Goal: Check status: Check status

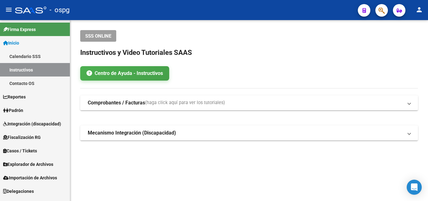
click at [17, 111] on span "Padrón" at bounding box center [13, 110] width 20 height 7
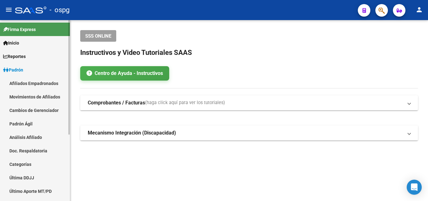
click at [26, 138] on link "Análisis Afiliado" at bounding box center [35, 136] width 70 height 13
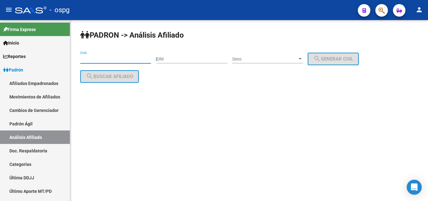
click at [85, 58] on input "CUIL" at bounding box center [115, 58] width 71 height 5
paste input "27-25399221-8"
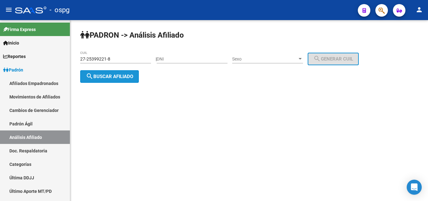
click at [110, 72] on button "search Buscar afiliado" at bounding box center [109, 76] width 59 height 13
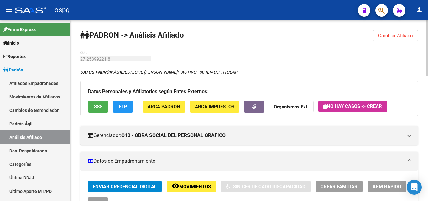
click at [99, 106] on span "SSS" at bounding box center [98, 107] width 8 height 6
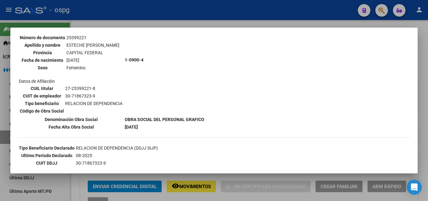
scroll to position [188, 0]
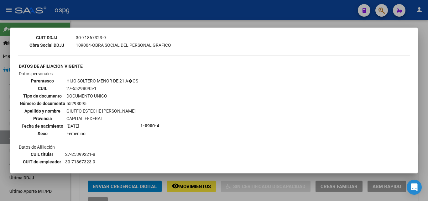
drag, startPoint x: 420, startPoint y: 80, endPoint x: 392, endPoint y: 83, distance: 28.4
click at [420, 80] on div at bounding box center [214, 100] width 428 height 201
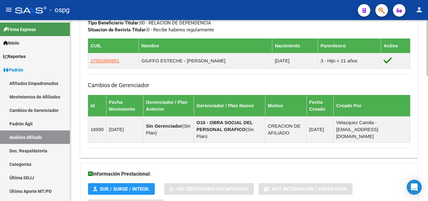
scroll to position [404, 0]
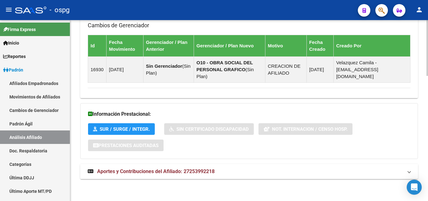
drag, startPoint x: 199, startPoint y: 171, endPoint x: 206, endPoint y: 170, distance: 6.6
click at [201, 171] on span "Aportes y Contribuciones del Afiliado: 27253992218" at bounding box center [155, 171] width 117 height 6
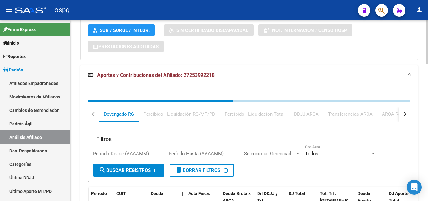
scroll to position [503, 0]
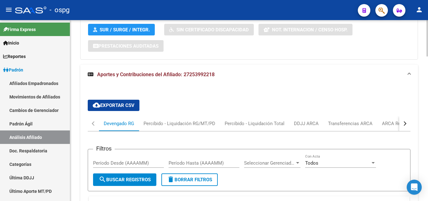
click at [406, 125] on button "button" at bounding box center [404, 123] width 11 height 15
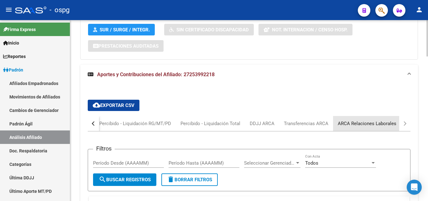
click at [392, 124] on div "ARCA Relaciones Laborales" at bounding box center [367, 123] width 59 height 7
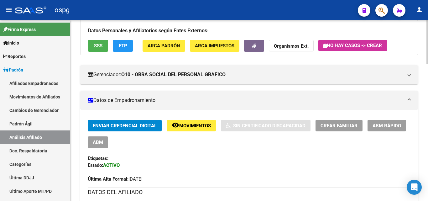
scroll to position [0, 0]
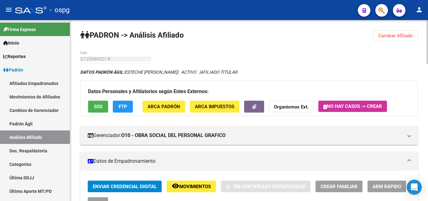
click at [394, 35] on span "Cambiar Afiliado" at bounding box center [395, 36] width 35 height 6
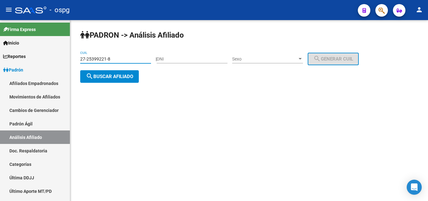
drag, startPoint x: 27, startPoint y: 53, endPoint x: 100, endPoint y: 52, distance: 73.3
click at [26, 53] on mat-sidenav-container "Firma Express Inicio Calendario SSS Instructivos Contacto OS Reportes Ingresos …" at bounding box center [214, 110] width 428 height 181
paste input "0-14391131-5"
click at [125, 80] on button "search Buscar afiliado" at bounding box center [109, 76] width 59 height 13
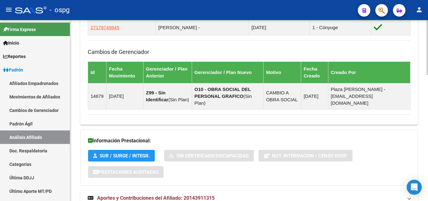
scroll to position [416, 0]
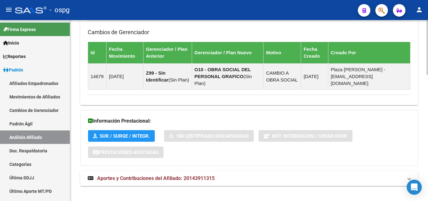
drag, startPoint x: 131, startPoint y: 174, endPoint x: 128, endPoint y: 171, distance: 4.0
click at [131, 175] on strong "Aportes y Contribuciones del Afiliado: 20143911315" at bounding box center [151, 178] width 127 height 7
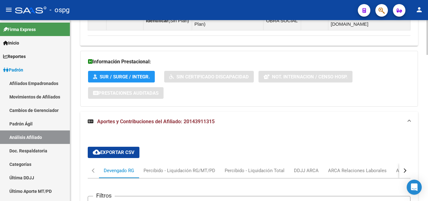
scroll to position [484, 0]
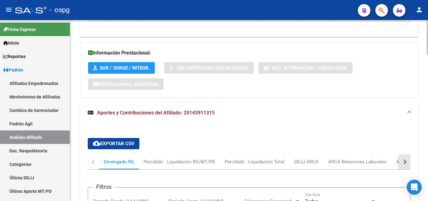
click at [405, 159] on div "button" at bounding box center [404, 161] width 4 height 4
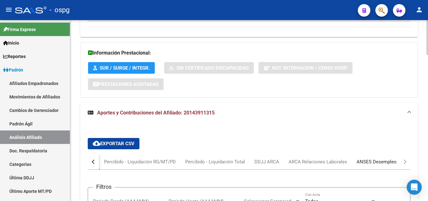
click at [382, 154] on div "ANSES Desempleo" at bounding box center [376, 161] width 49 height 15
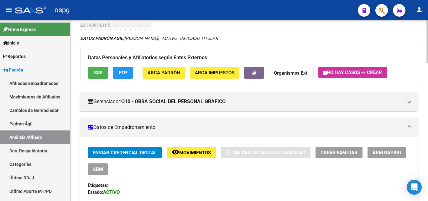
scroll to position [0, 0]
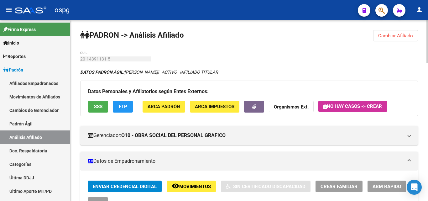
click at [397, 33] on span "Cambiar Afiliado" at bounding box center [395, 36] width 35 height 6
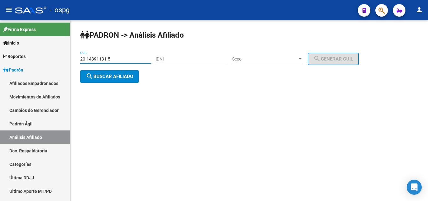
drag, startPoint x: 131, startPoint y: 58, endPoint x: 103, endPoint y: 57, distance: 27.6
click at [56, 57] on mat-sidenav-container "Firma Express Inicio Calendario SSS Instructivos Contacto OS Reportes Ingresos …" at bounding box center [214, 110] width 428 height 181
paste input "7-16995396-7"
type input "27-16995396-7"
click at [136, 75] on button "search Buscar afiliado" at bounding box center [109, 76] width 59 height 13
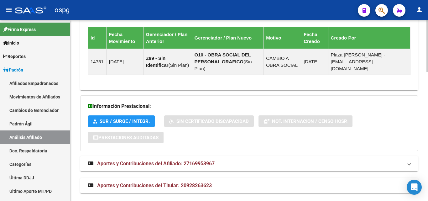
scroll to position [447, 0]
click at [245, 160] on mat-panel-title "Aportes y Contribuciones del Afiliado: 27169953967" at bounding box center [245, 163] width 315 height 7
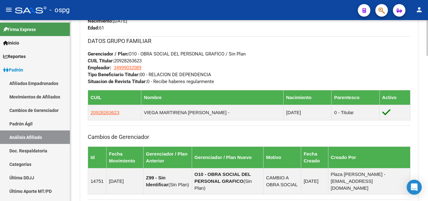
scroll to position [219, 0]
